Goal: Task Accomplishment & Management: Use online tool/utility

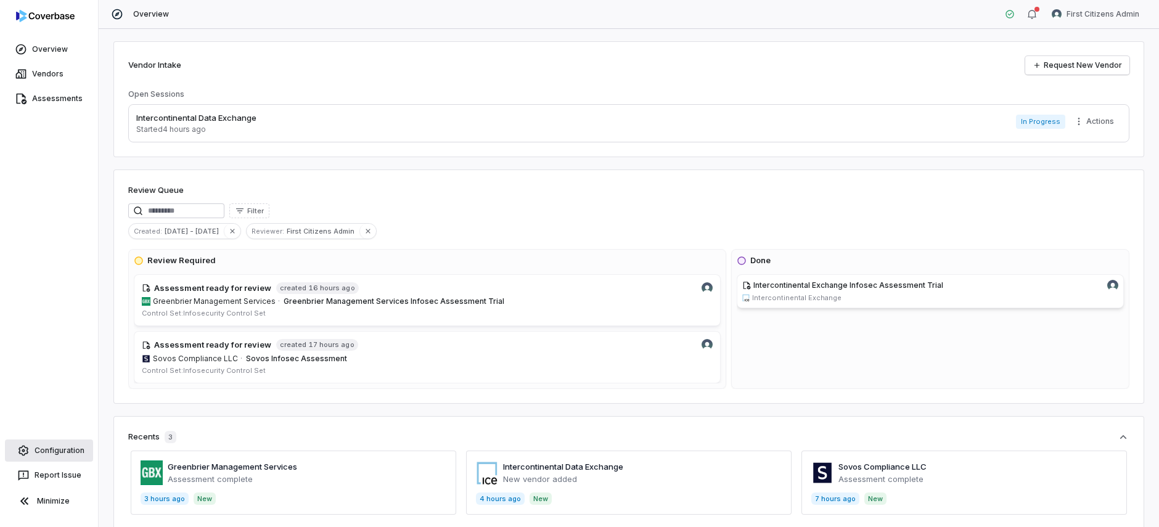
click at [46, 448] on link "Configuration" at bounding box center [49, 451] width 88 height 22
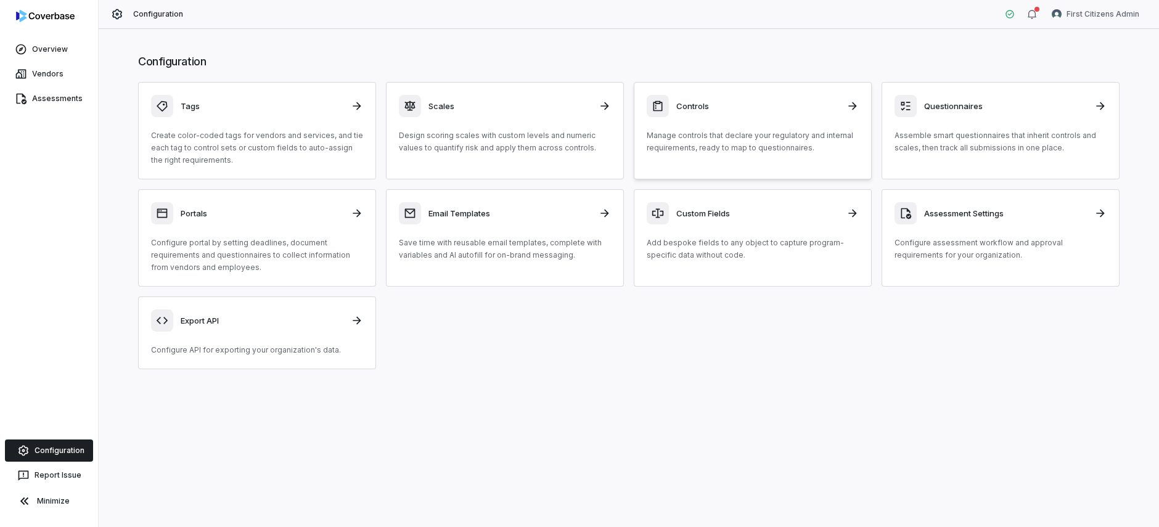
click at [838, 110] on h3 "Controls" at bounding box center [757, 105] width 163 height 11
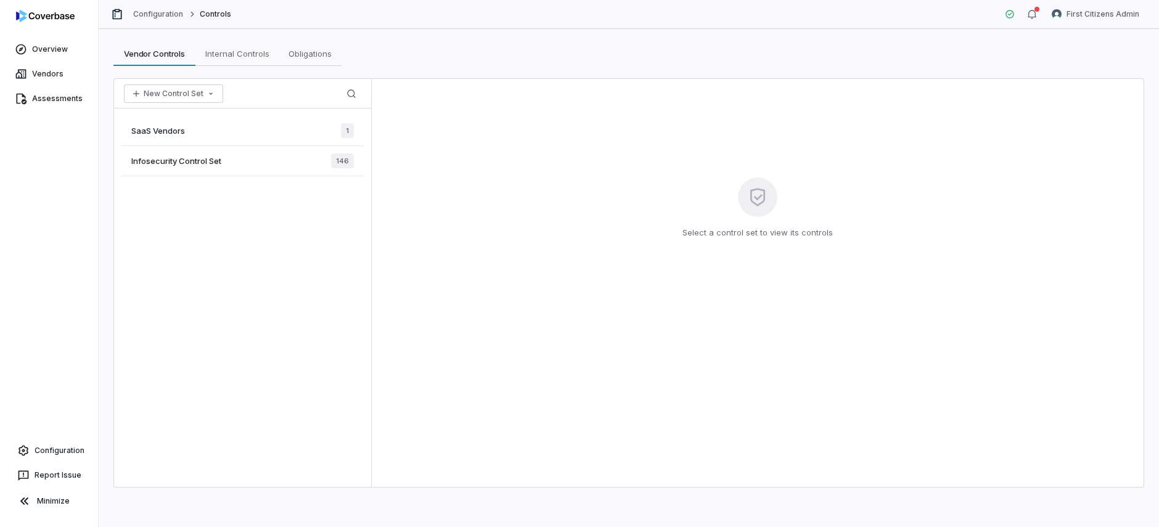
click at [166, 162] on span "Infosecurity Control Set" at bounding box center [176, 160] width 90 height 11
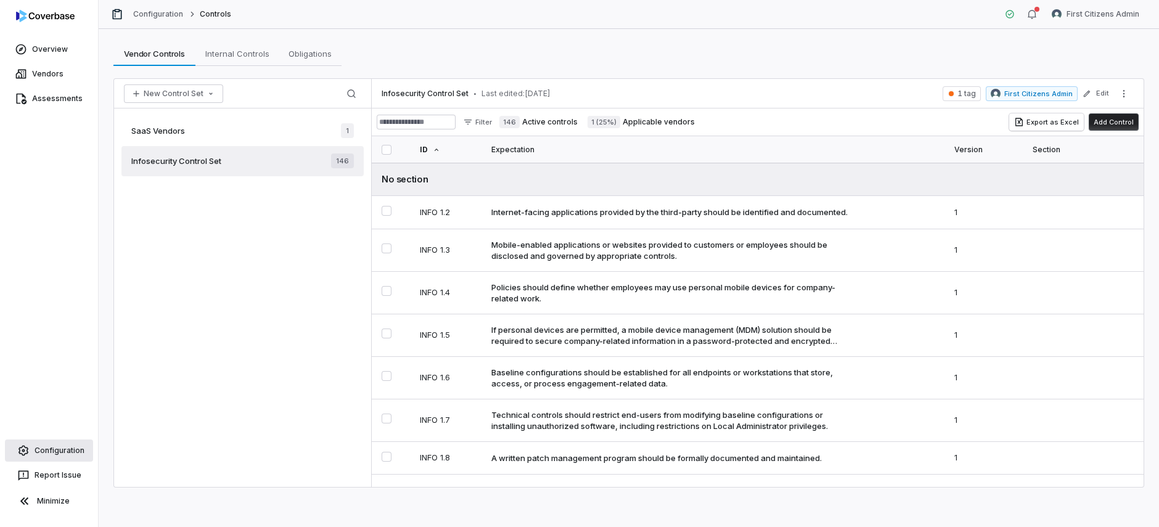
click at [47, 457] on link "Configuration" at bounding box center [49, 451] width 88 height 22
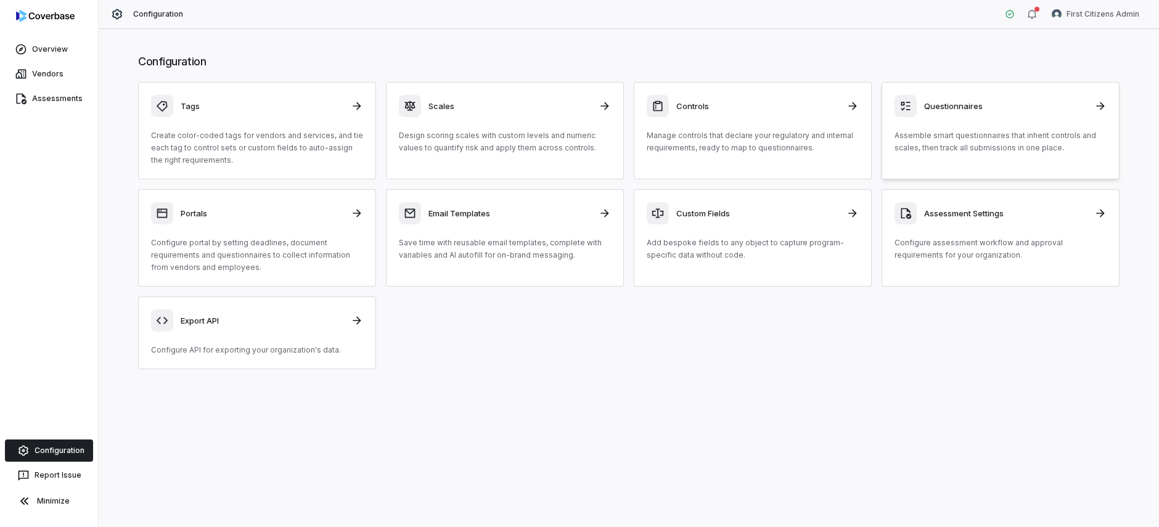
click at [993, 114] on div "Questionnaires" at bounding box center [1000, 106] width 212 height 22
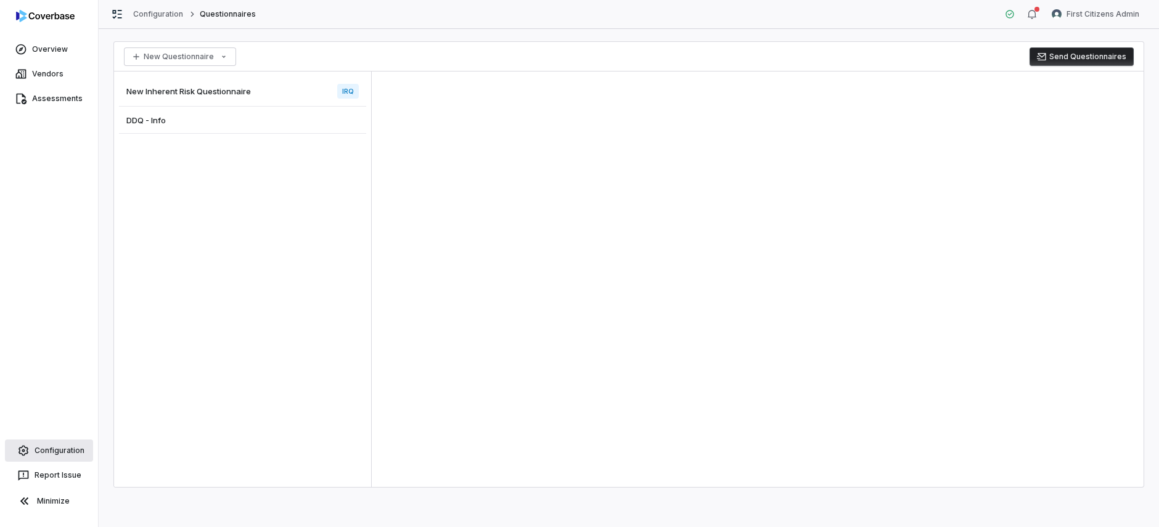
click at [60, 452] on link "Configuration" at bounding box center [49, 451] width 88 height 22
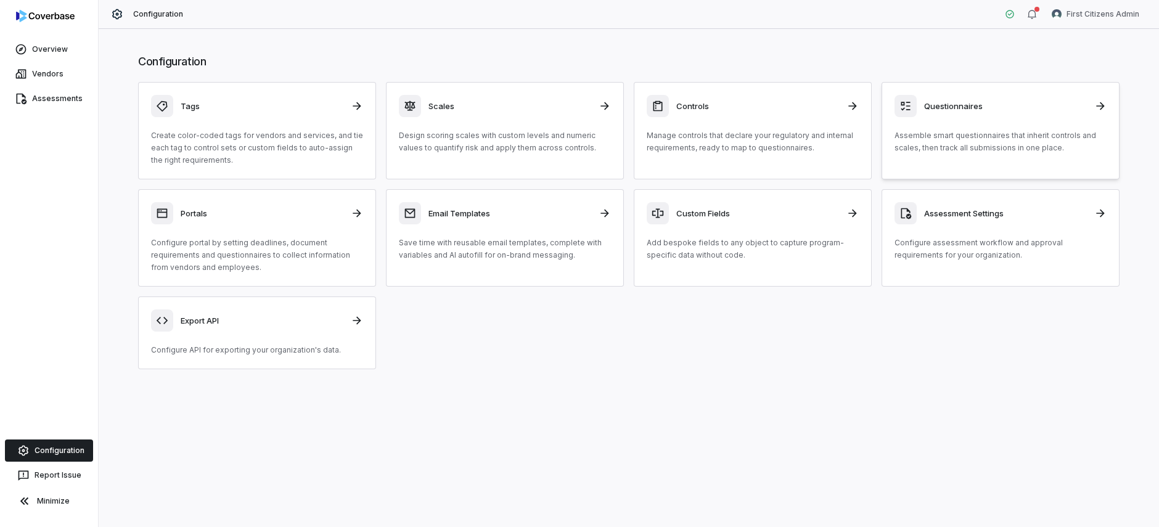
click at [1037, 137] on p "Assemble smart questionnaires that inherit controls and scales, then track all …" at bounding box center [1000, 141] width 212 height 25
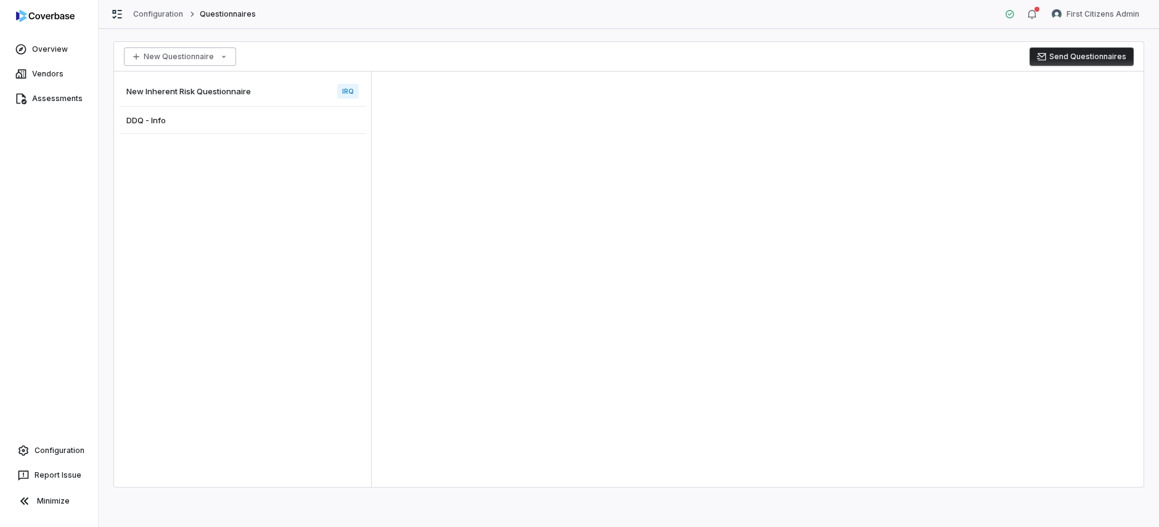
click at [221, 60] on html "Overview Vendors Assessments Configuration Report Issue Minimize Configuration …" at bounding box center [579, 263] width 1159 height 527
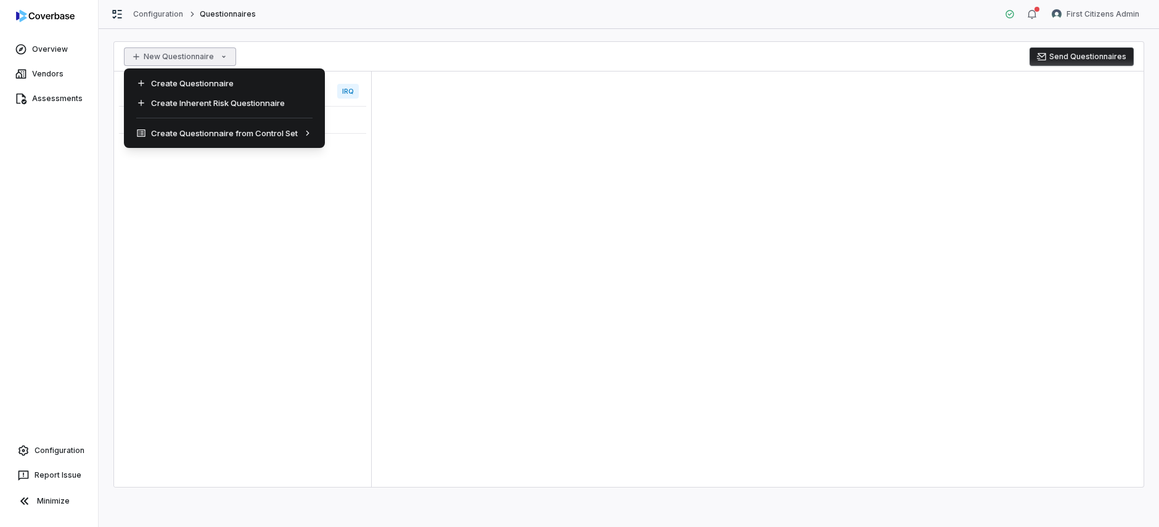
click at [417, 58] on html "Overview Vendors Assessments Configuration Report Issue Minimize Configuration …" at bounding box center [579, 263] width 1159 height 527
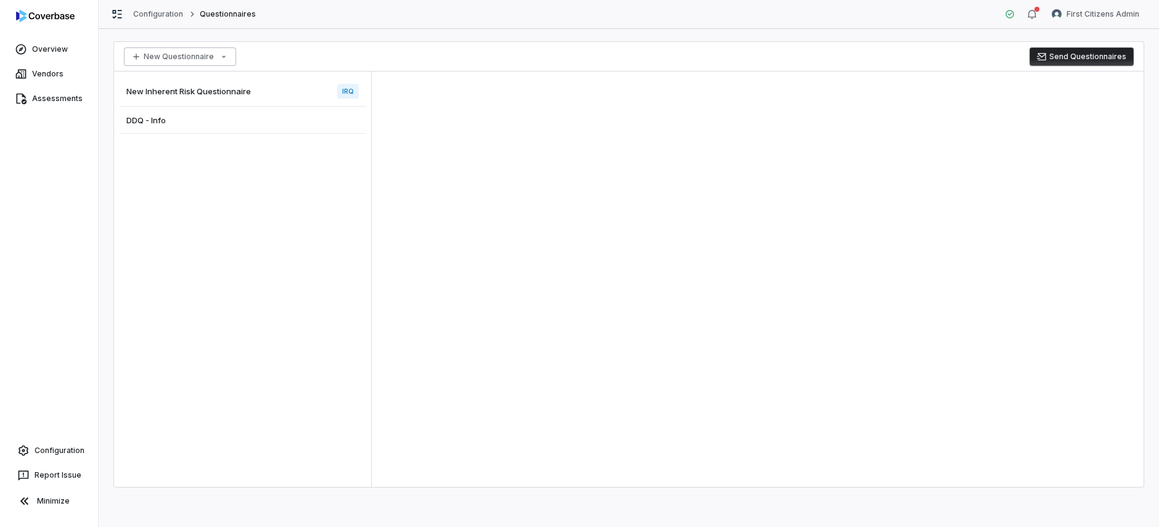
click at [164, 59] on html "Overview Vendors Assessments Configuration Report Issue Minimize Configuration …" at bounding box center [579, 263] width 1159 height 527
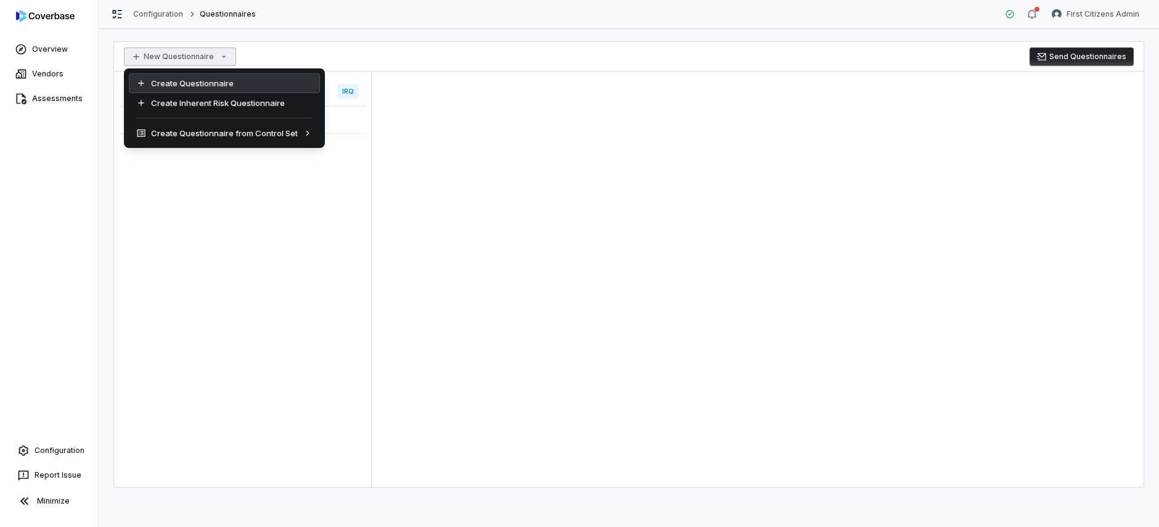
click at [165, 84] on div "Create Questionnaire" at bounding box center [224, 83] width 191 height 20
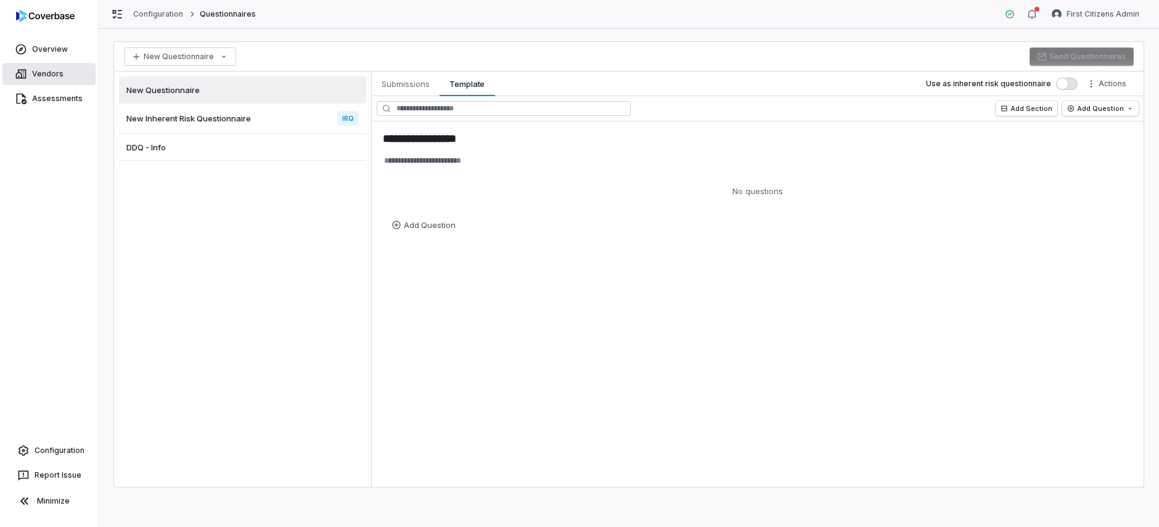
click at [62, 74] on link "Vendors" at bounding box center [48, 74] width 93 height 22
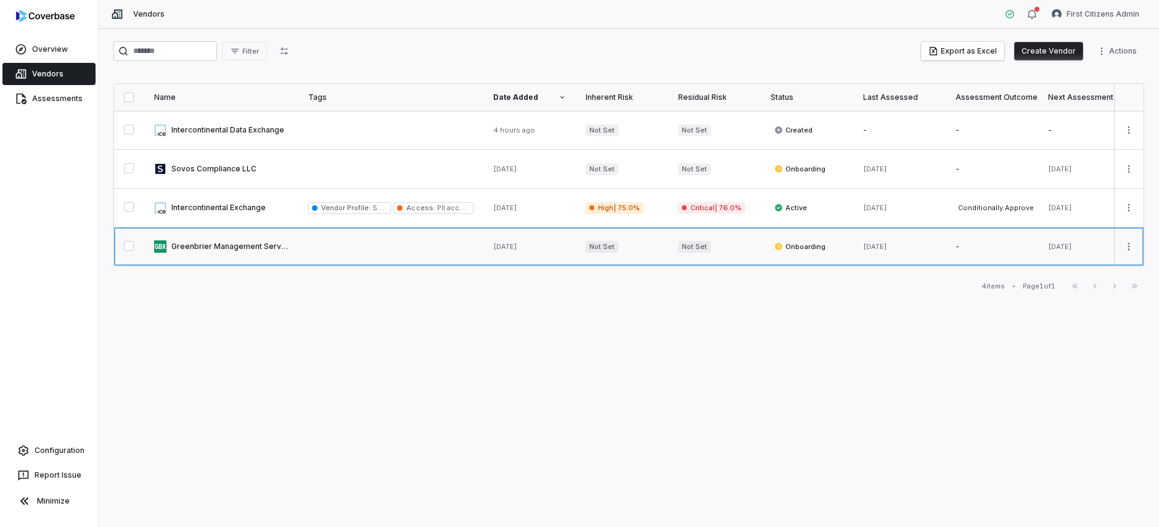
click at [208, 250] on link at bounding box center [221, 246] width 154 height 38
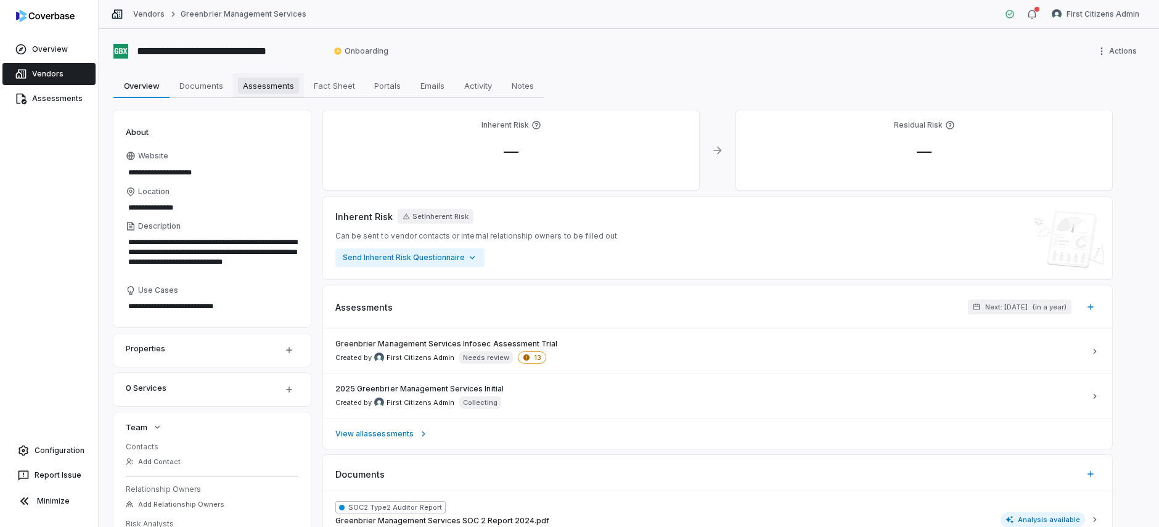
click at [293, 82] on span "Assessments" at bounding box center [268, 86] width 61 height 16
type textarea "*"
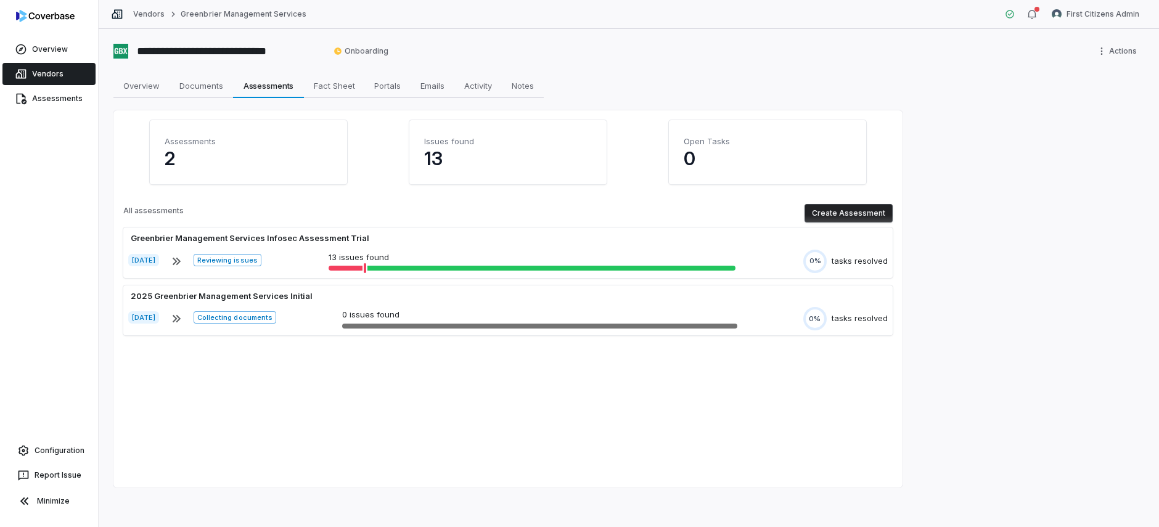
click at [854, 218] on button "Create Assessment" at bounding box center [848, 213] width 88 height 18
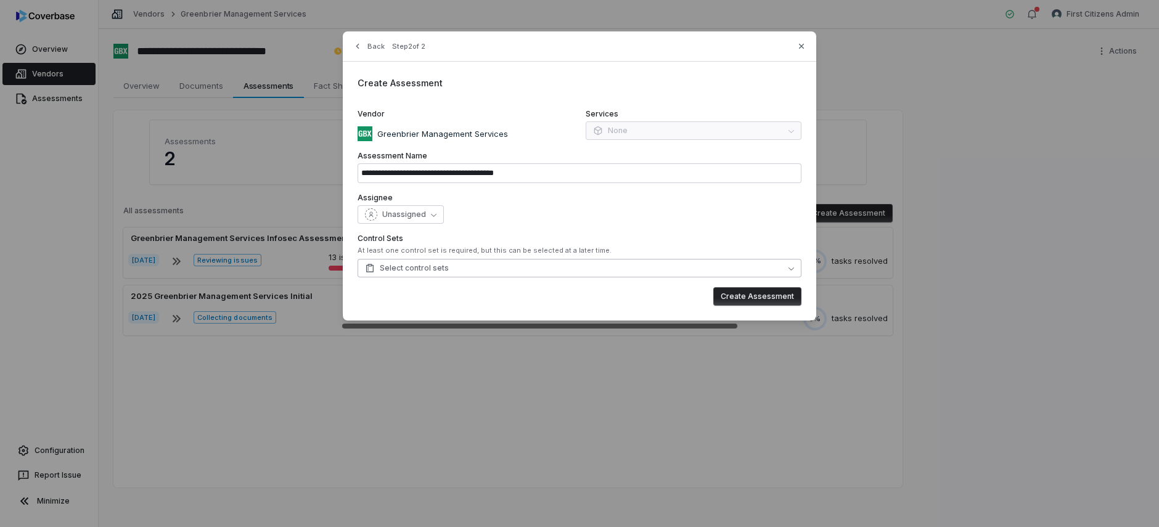
click at [446, 269] on button "Select control sets" at bounding box center [580, 268] width 444 height 18
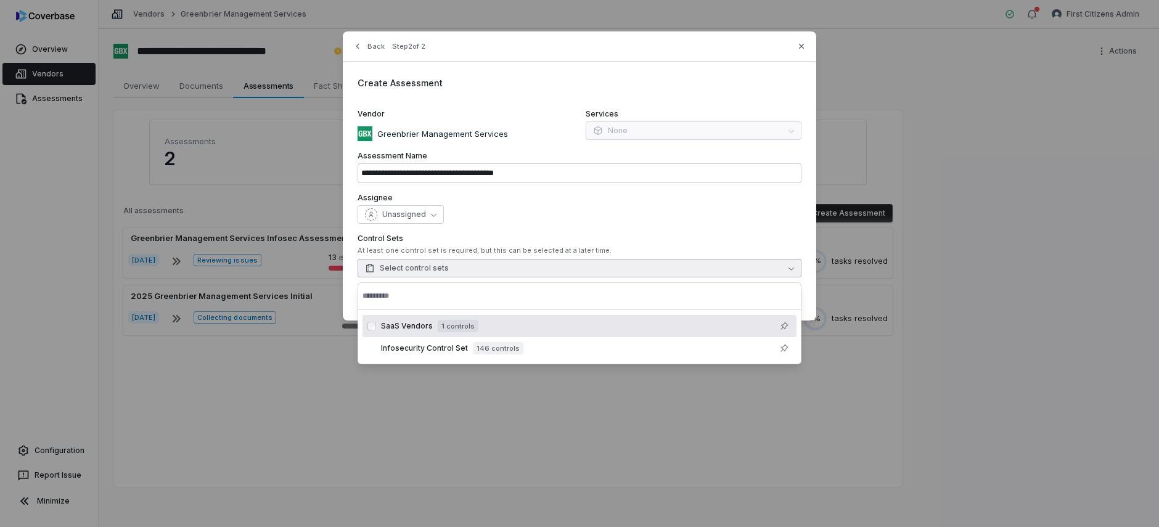
click at [579, 223] on div "Unassigned" at bounding box center [580, 214] width 444 height 18
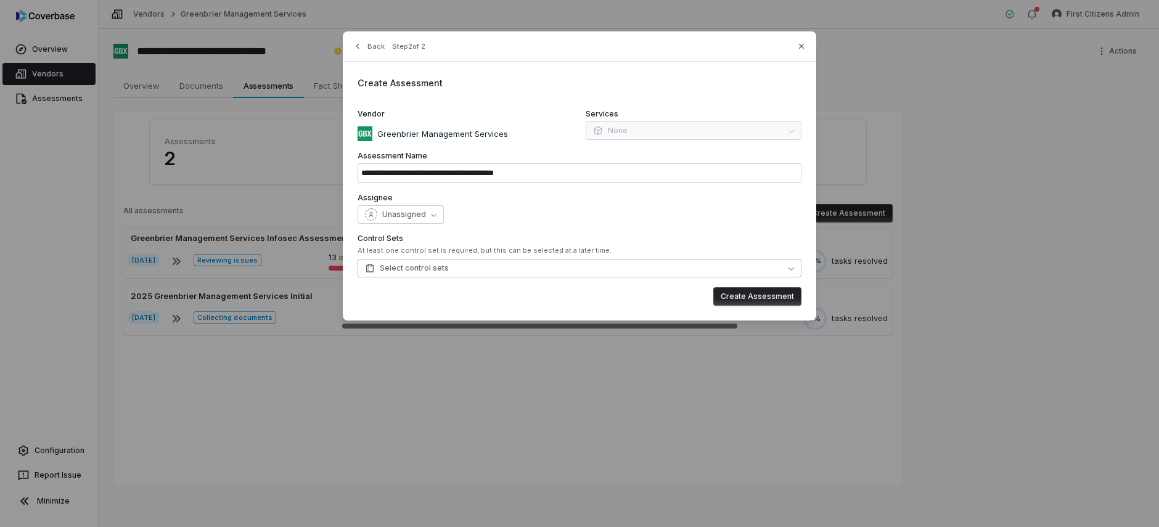
click at [487, 259] on button "Select control sets" at bounding box center [580, 268] width 444 height 18
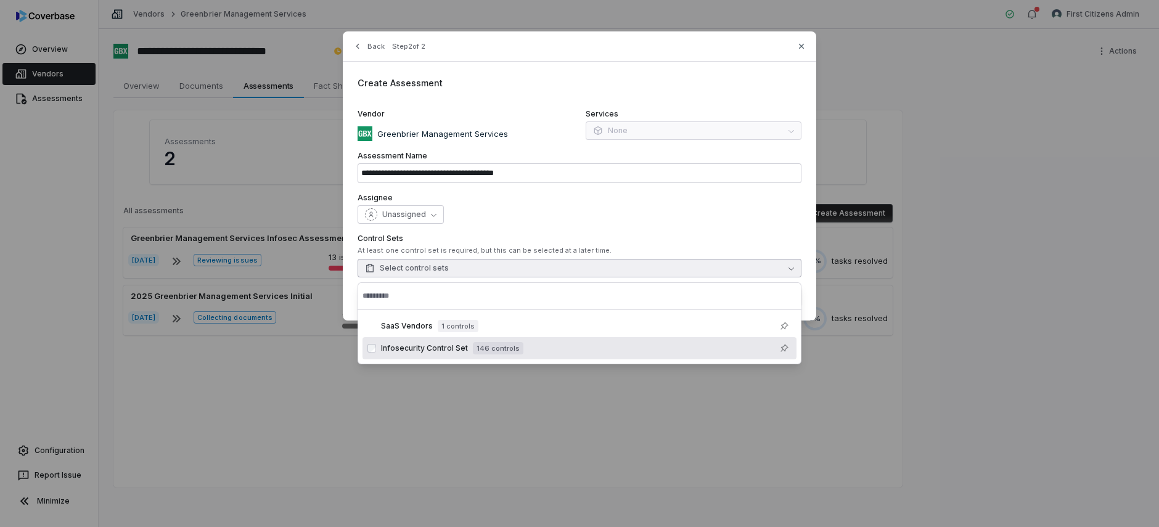
click at [434, 348] on span "Infosecurity Control Set" at bounding box center [424, 348] width 87 height 10
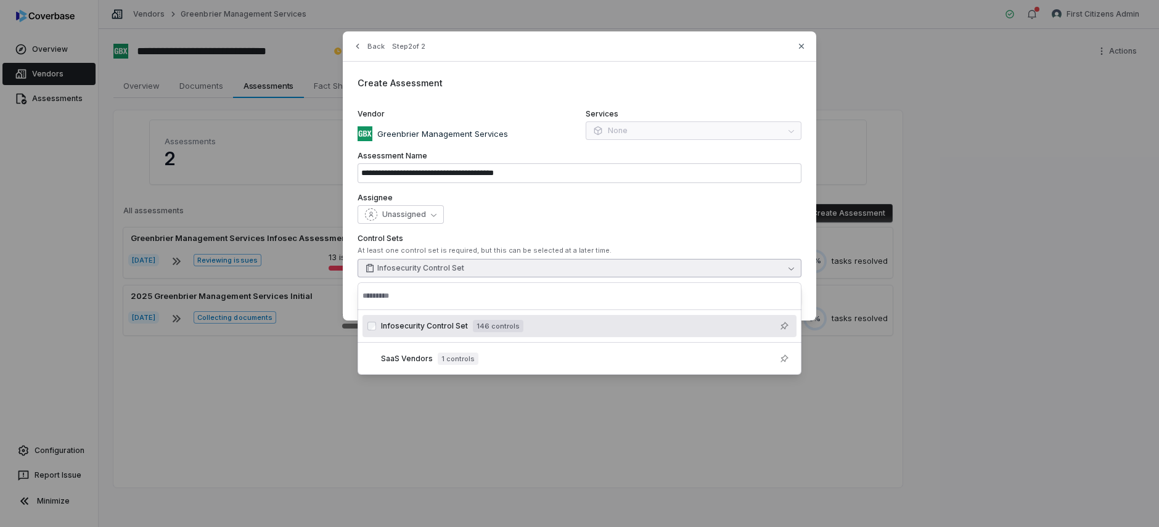
click at [662, 209] on div "Unassigned" at bounding box center [580, 214] width 444 height 18
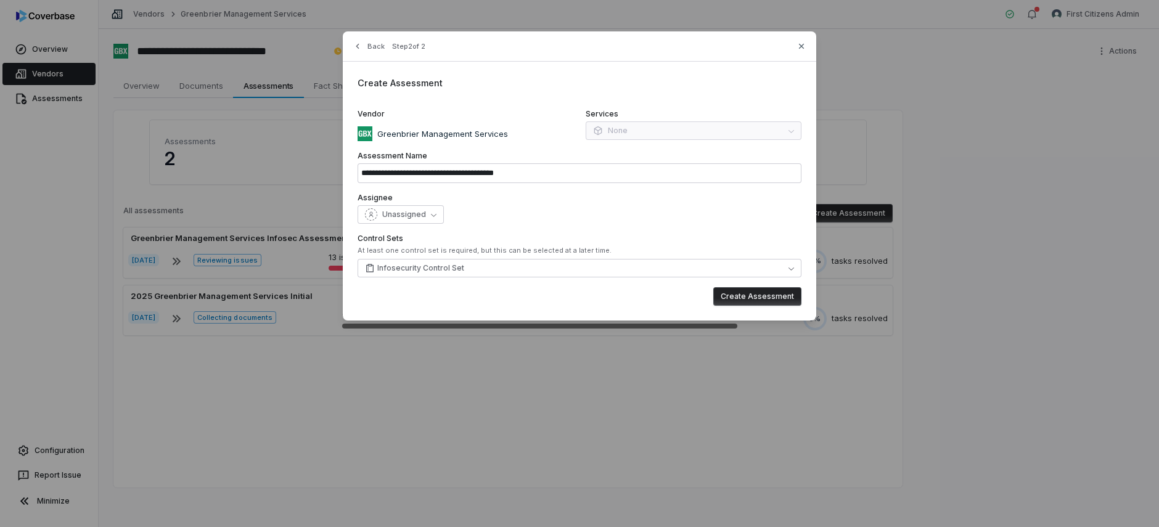
click at [755, 293] on button "Create Assessment" at bounding box center [757, 296] width 88 height 18
type input "**********"
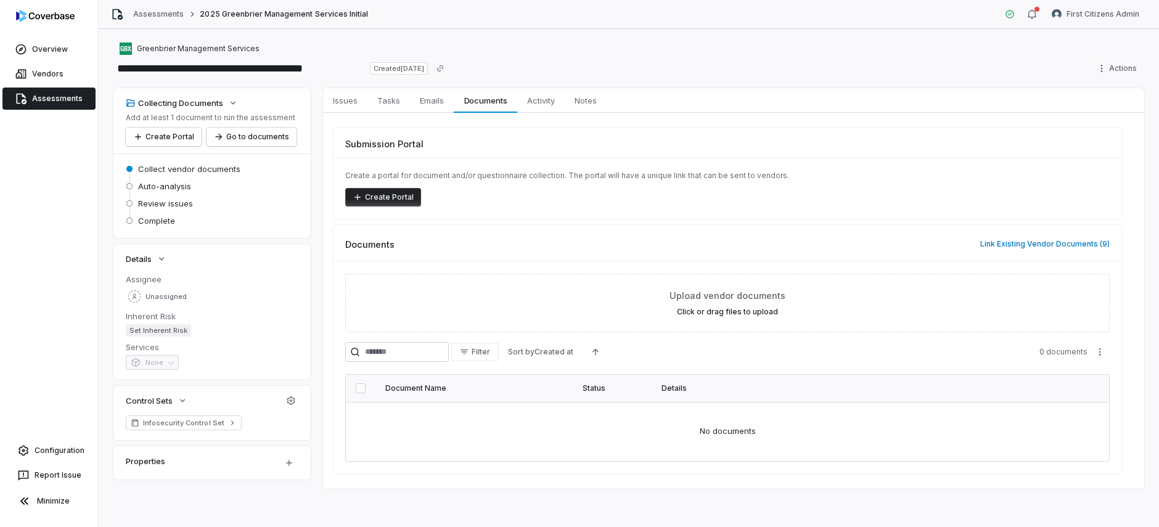
click at [390, 197] on button "Create Portal" at bounding box center [383, 197] width 76 height 18
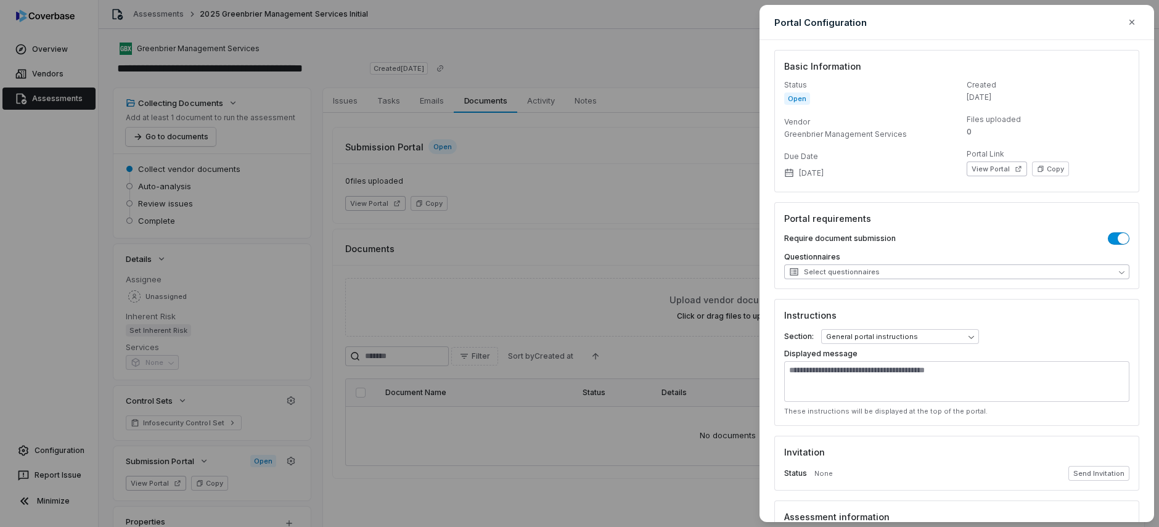
click at [1057, 273] on button "Select questionnaires" at bounding box center [956, 271] width 345 height 15
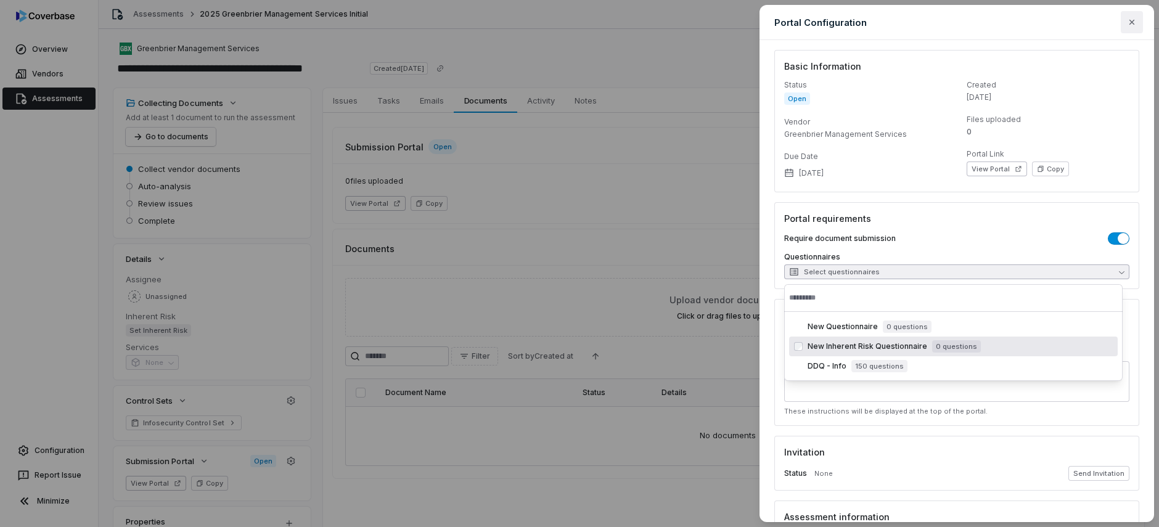
click at [1132, 18] on icon "button" at bounding box center [1132, 22] width 10 height 10
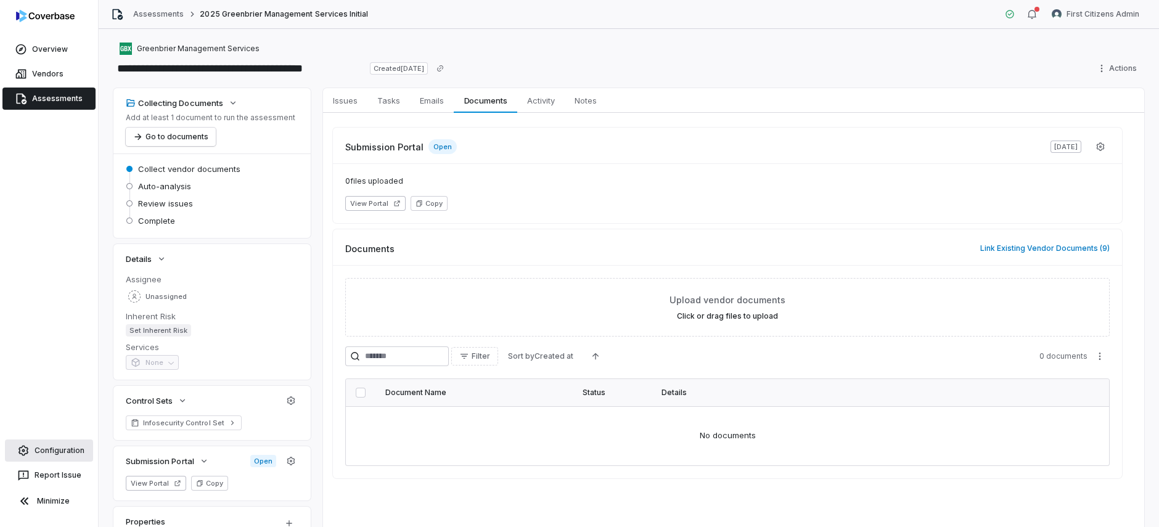
click at [52, 457] on link "Configuration" at bounding box center [49, 451] width 88 height 22
